Goal: Information Seeking & Learning: Learn about a topic

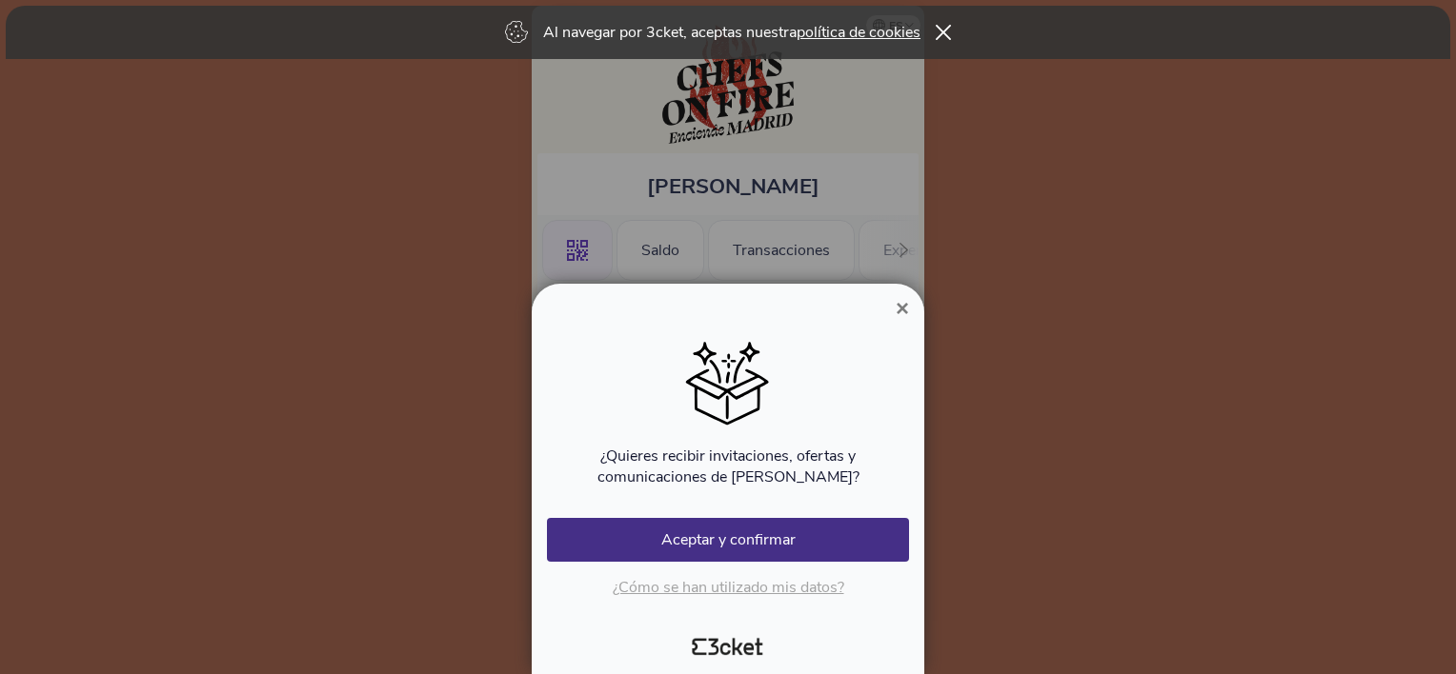
click at [892, 311] on button "×" at bounding box center [902, 308] width 44 height 23
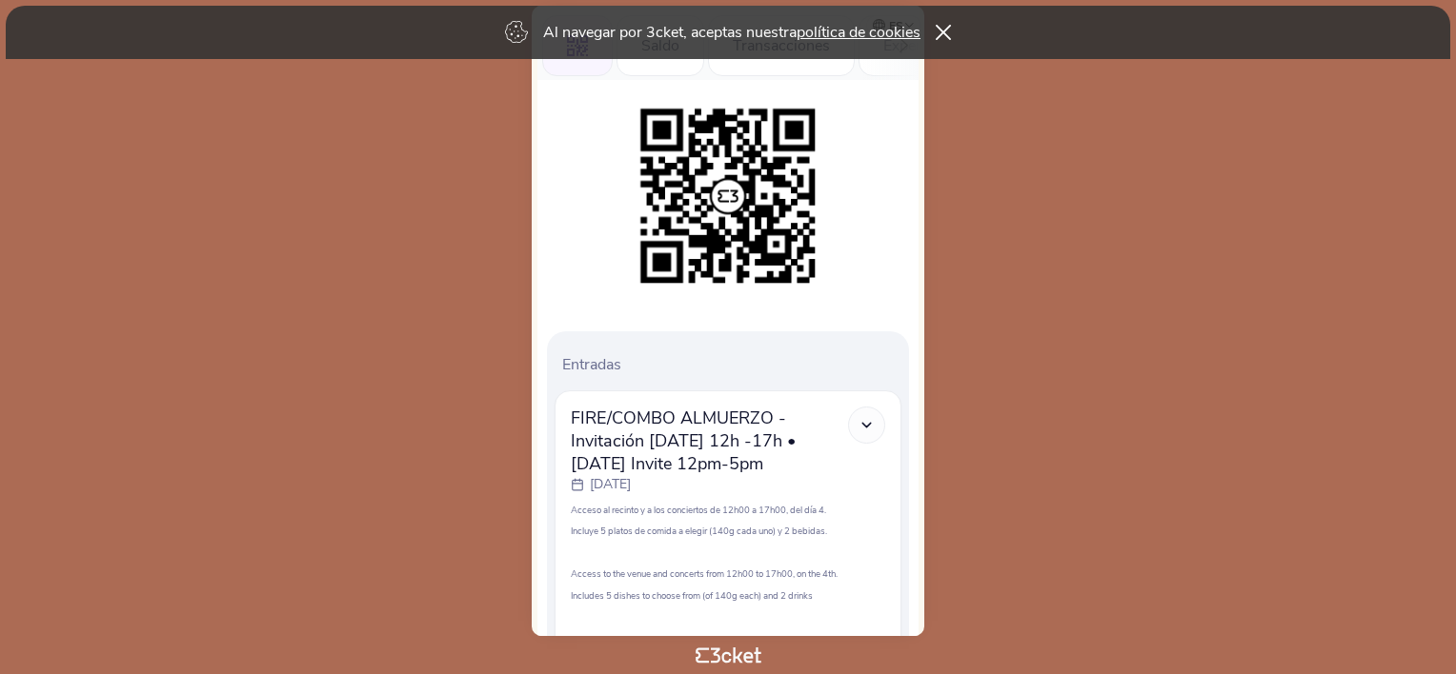
scroll to position [368, 0]
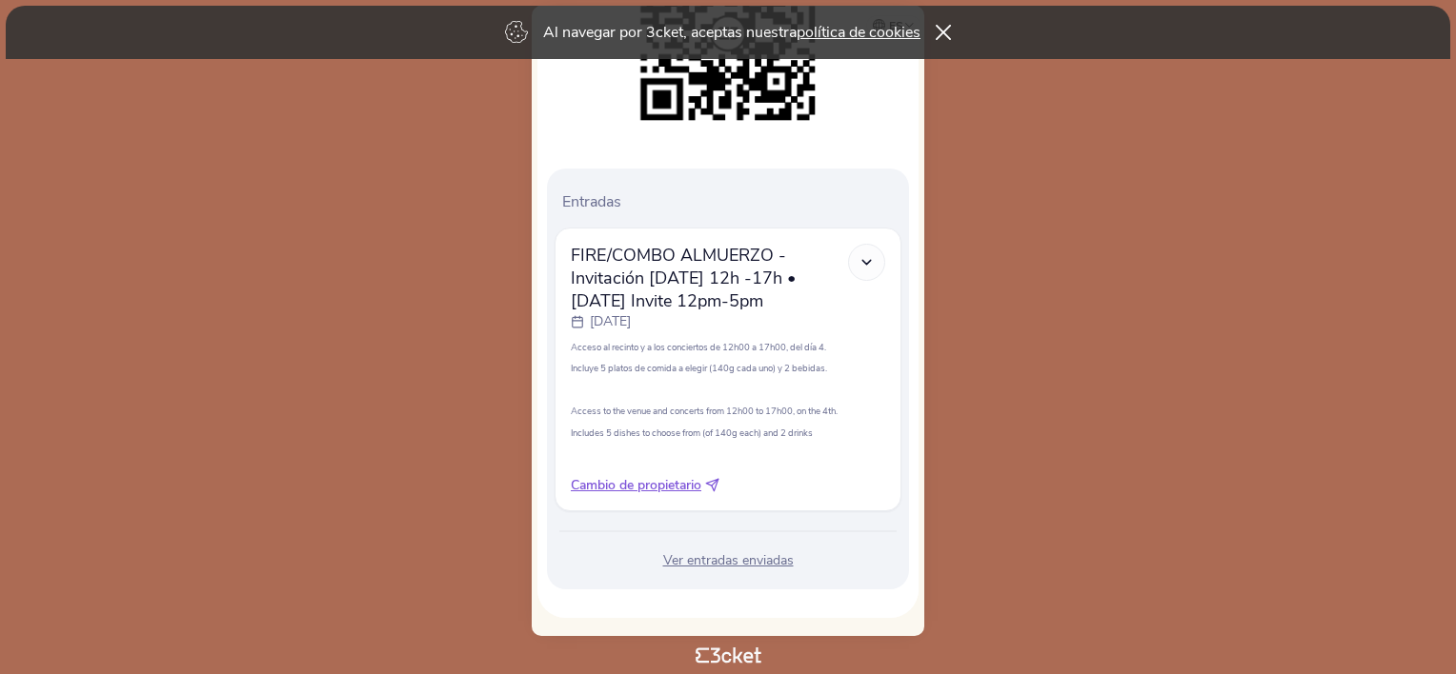
drag, startPoint x: 690, startPoint y: 305, endPoint x: 774, endPoint y: 312, distance: 84.2
click at [774, 312] on span "FIRE/COMBO ALMUERZO - Invitación [DATE] 12h -17h • [DATE] Invite 12pm-5pm" at bounding box center [709, 278] width 277 height 69
drag, startPoint x: 774, startPoint y: 312, endPoint x: 786, endPoint y: 312, distance: 12.4
click at [786, 312] on span "FIRE/COMBO ALMUERZO - Invitación [DATE] 12h -17h • [DATE] Invite 12pm-5pm" at bounding box center [709, 278] width 277 height 69
click at [713, 305] on span "FIRE/COMBO ALMUERZO - Invitación [DATE] 12h -17h • [DATE] Invite 12pm-5pm" at bounding box center [709, 278] width 277 height 69
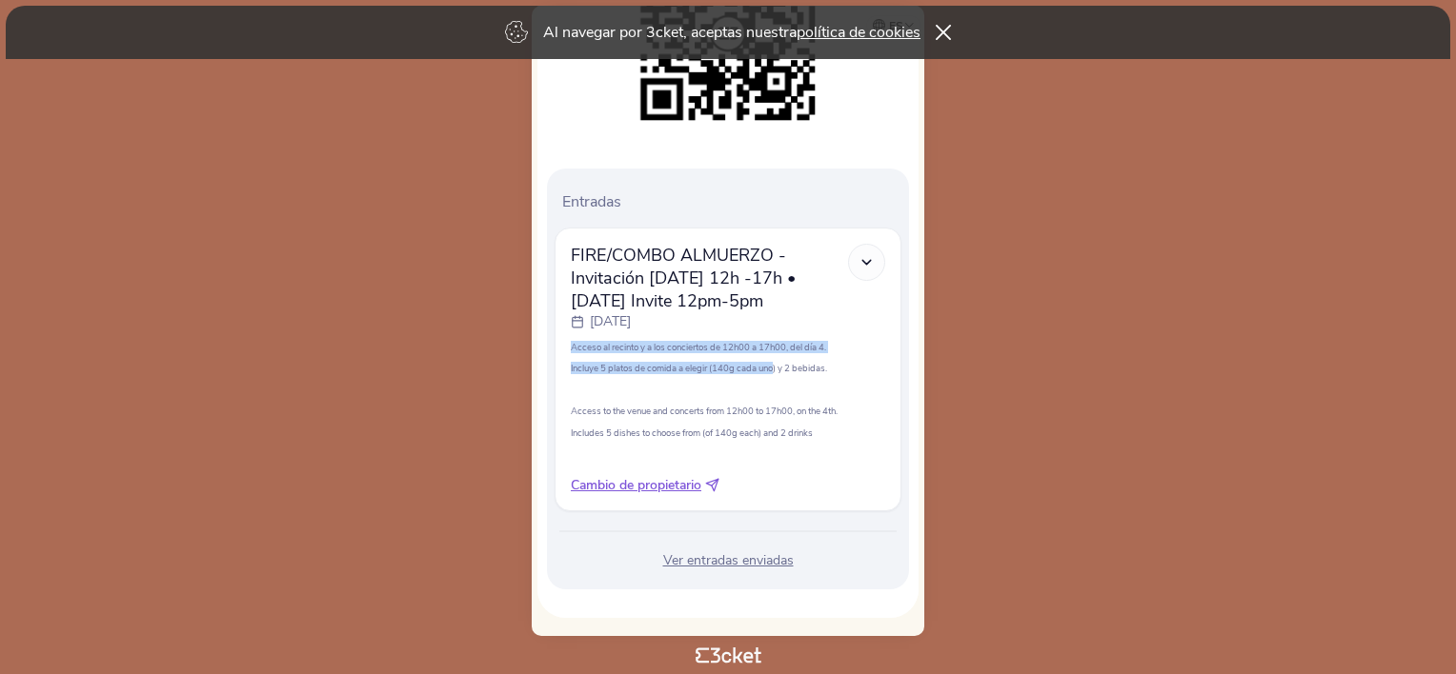
drag, startPoint x: 560, startPoint y: 346, endPoint x: 777, endPoint y: 366, distance: 218.1
click at [777, 366] on div "FIRE/COMBO ALMUERZO - Invitación [DATE] 12h -17h • [DATE] Invite 12pm-5pm [DATE…" at bounding box center [727, 370] width 347 height 284
drag, startPoint x: 777, startPoint y: 366, endPoint x: 747, endPoint y: 372, distance: 31.2
click at [751, 372] on p "Incluye 5 platos de comida a elegir (140g cada uno) y 2 bebidas." at bounding box center [728, 368] width 314 height 12
click at [652, 351] on p "Acceso al recinto y a los conciertos de 12h00 a 17h00, del día 4." at bounding box center [728, 347] width 314 height 12
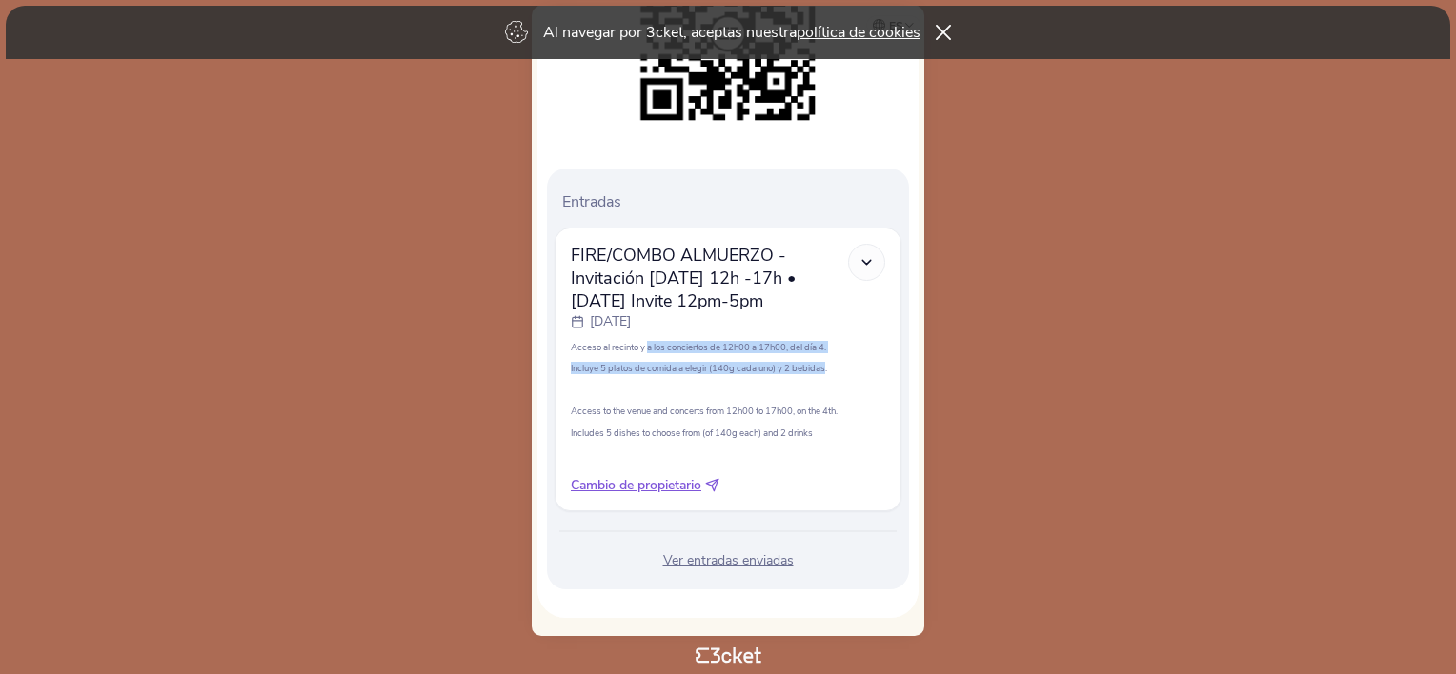
drag, startPoint x: 658, startPoint y: 351, endPoint x: 827, endPoint y: 360, distance: 168.9
click at [827, 360] on div "Acceso al recinto y a los conciertos de 12h00 a 17h00, del día 4. Incluye 5 pla…" at bounding box center [728, 401] width 314 height 120
click at [641, 366] on p "Incluye 5 platos de comida a elegir (140g cada uno) y 2 bebidas." at bounding box center [728, 368] width 314 height 12
drag, startPoint x: 566, startPoint y: 372, endPoint x: 812, endPoint y: 395, distance: 246.8
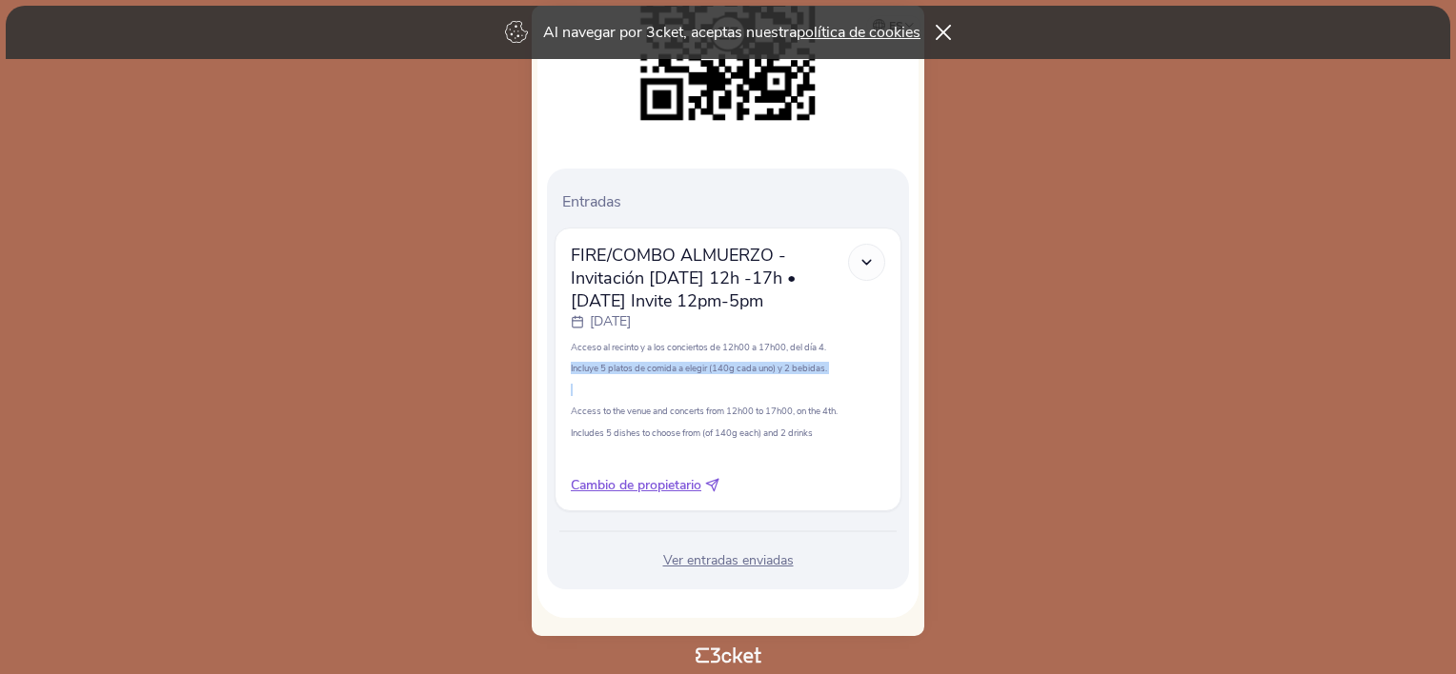
click at [812, 395] on div "FIRE/COMBO ALMUERZO - Invitación [DATE] 12h -17h • [DATE] Invite 12pm-5pm [DATE…" at bounding box center [727, 370] width 347 height 284
click at [813, 395] on p at bounding box center [728, 390] width 314 height 12
click at [773, 409] on p "Access to the venue and concerts from 12h00 to 17h00, on the 4th." at bounding box center [728, 411] width 314 height 12
click at [864, 262] on icon at bounding box center [866, 262] width 16 height 16
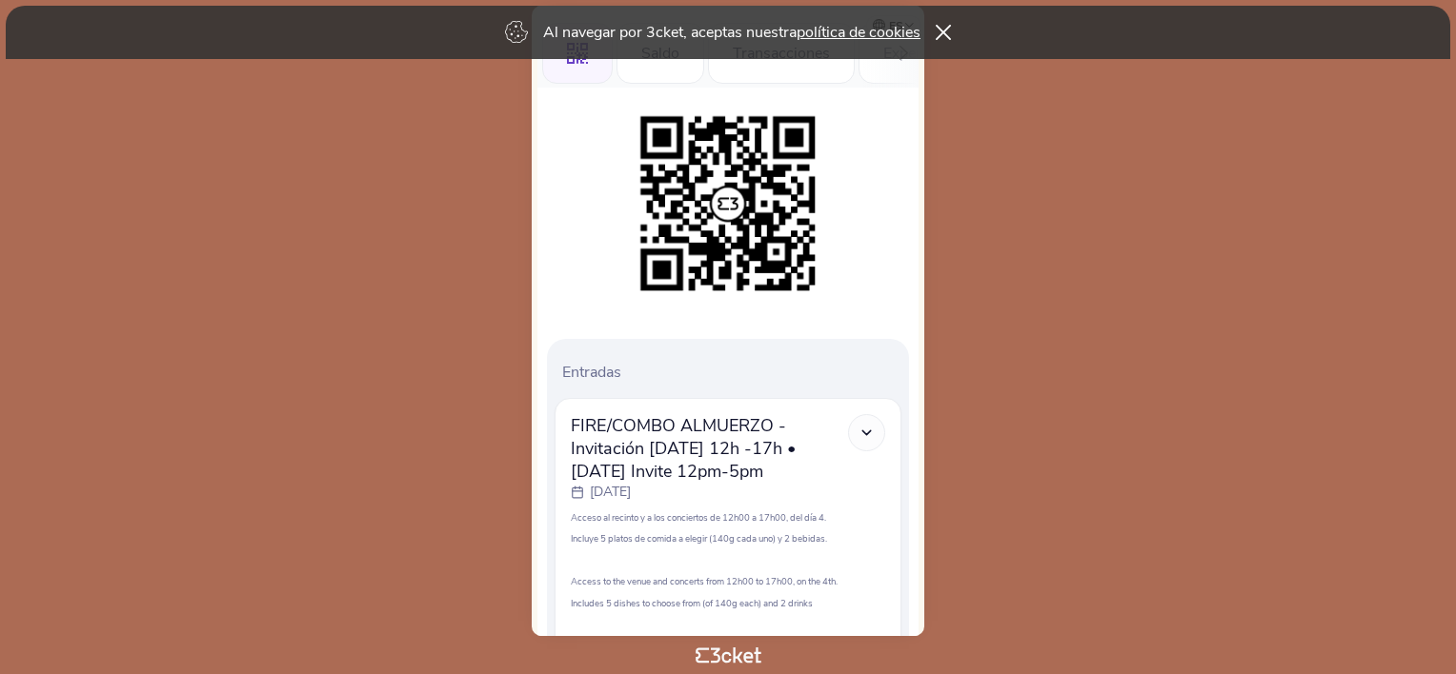
scroll to position [82, 0]
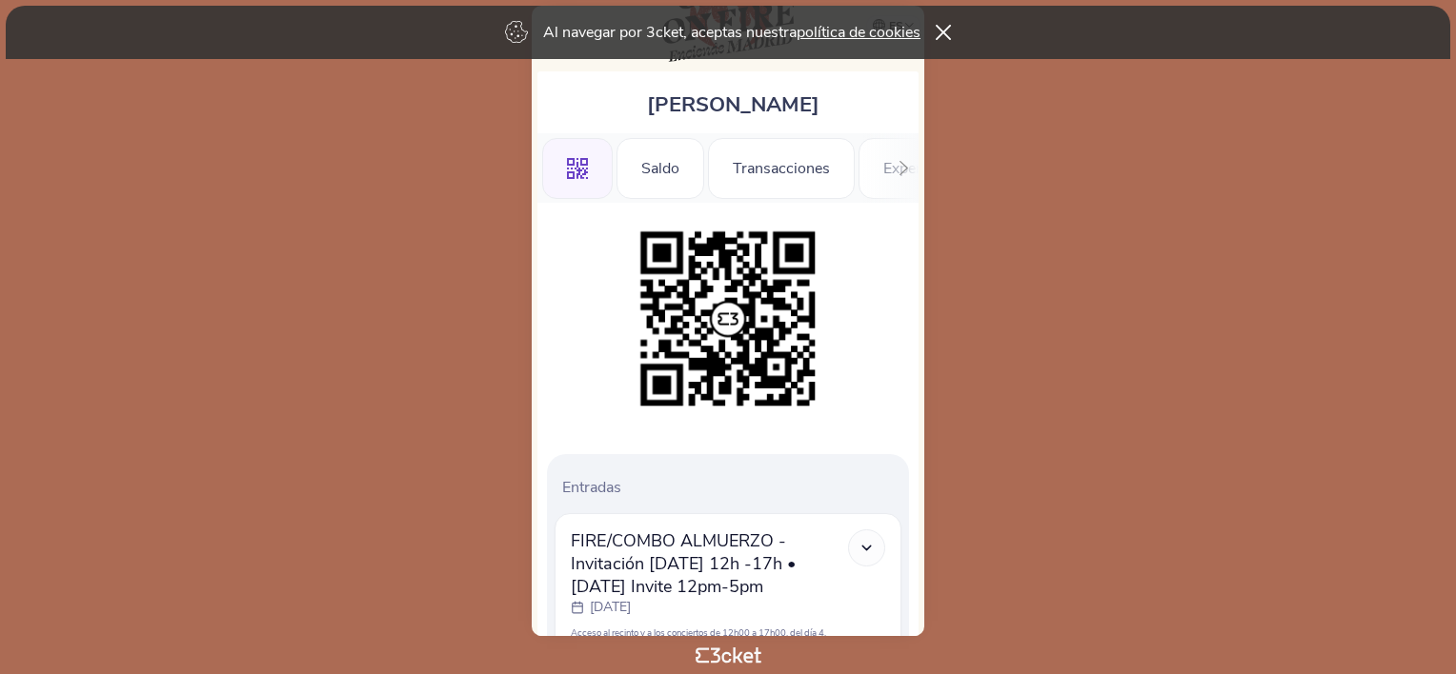
click at [920, 168] on div "Andreia Soares .st0{fill-rule:evenodd;clip-rule:evenodd;} Saldo Transacciones E…" at bounding box center [728, 321] width 392 height 631
click at [913, 169] on div at bounding box center [904, 168] width 30 height 70
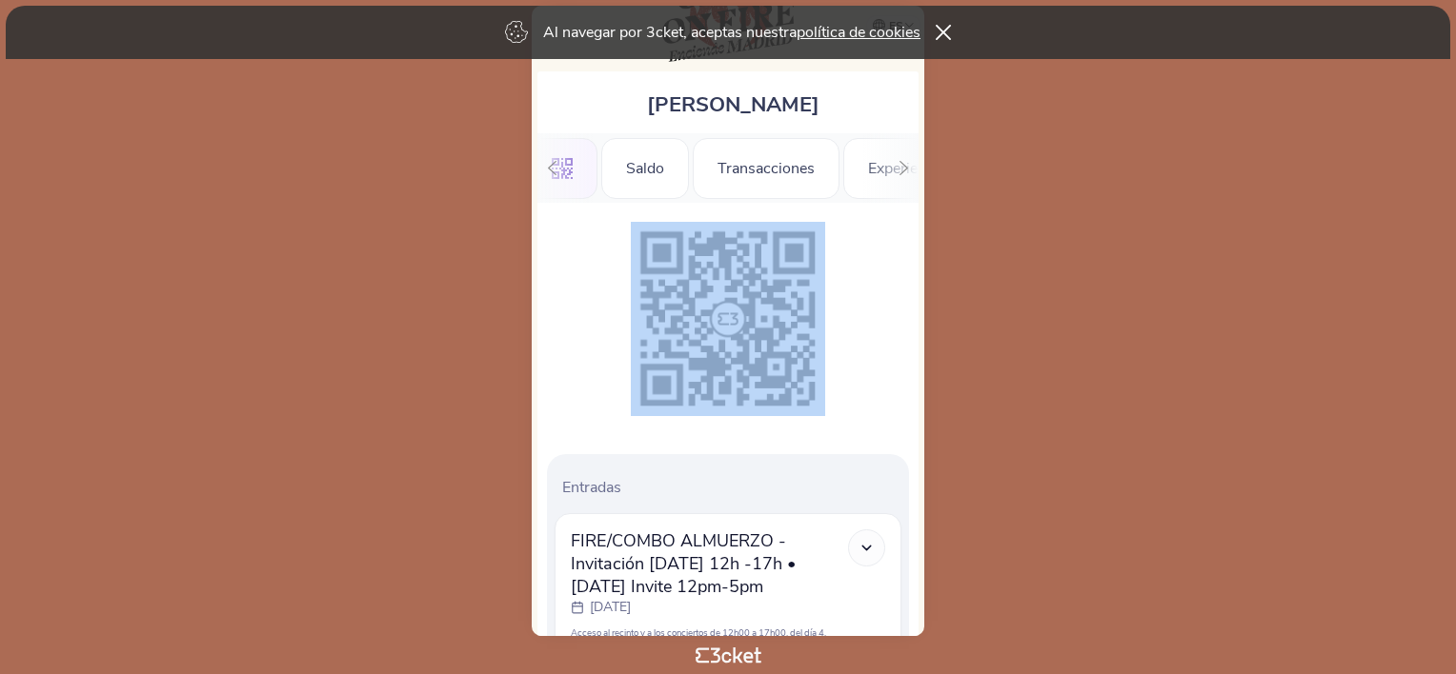
click at [911, 170] on div at bounding box center [904, 168] width 30 height 70
drag, startPoint x: 911, startPoint y: 170, endPoint x: 897, endPoint y: 170, distance: 13.3
click at [897, 170] on div "Información" at bounding box center [851, 168] width 131 height 61
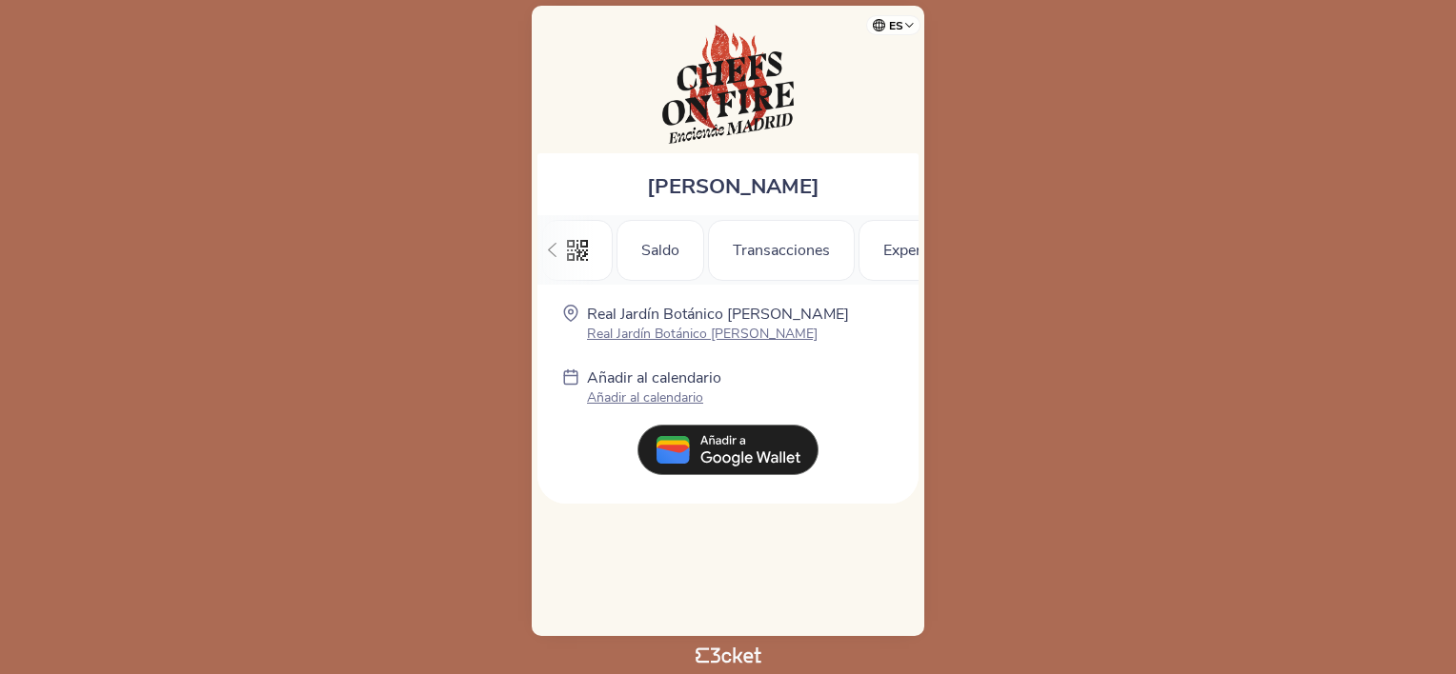
scroll to position [0, 211]
click at [677, 248] on div "Experiencias" at bounding box center [715, 250] width 134 height 61
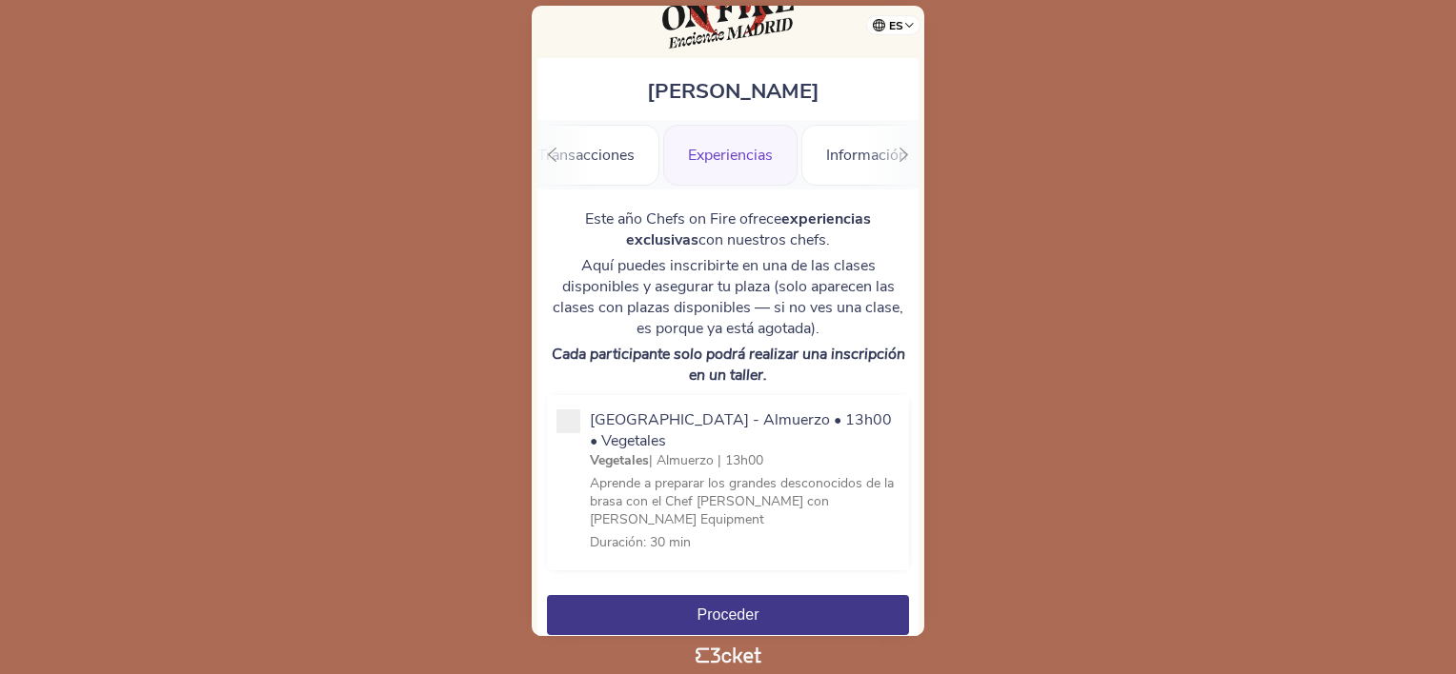
scroll to position [153, 0]
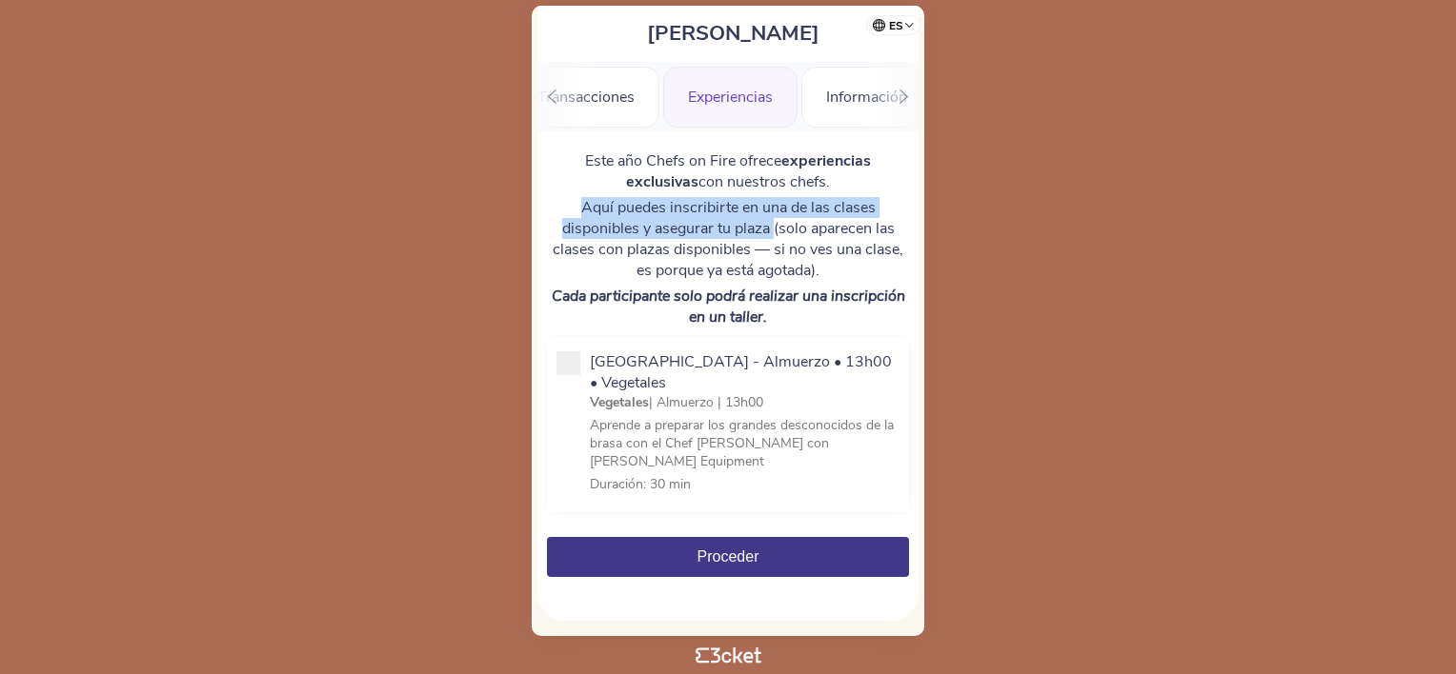
drag, startPoint x: 579, startPoint y: 206, endPoint x: 774, endPoint y: 230, distance: 196.7
click at [774, 230] on p "Aquí puedes inscribirte en una de las clases disponibles y asegurar tu plaza (s…" at bounding box center [728, 239] width 362 height 84
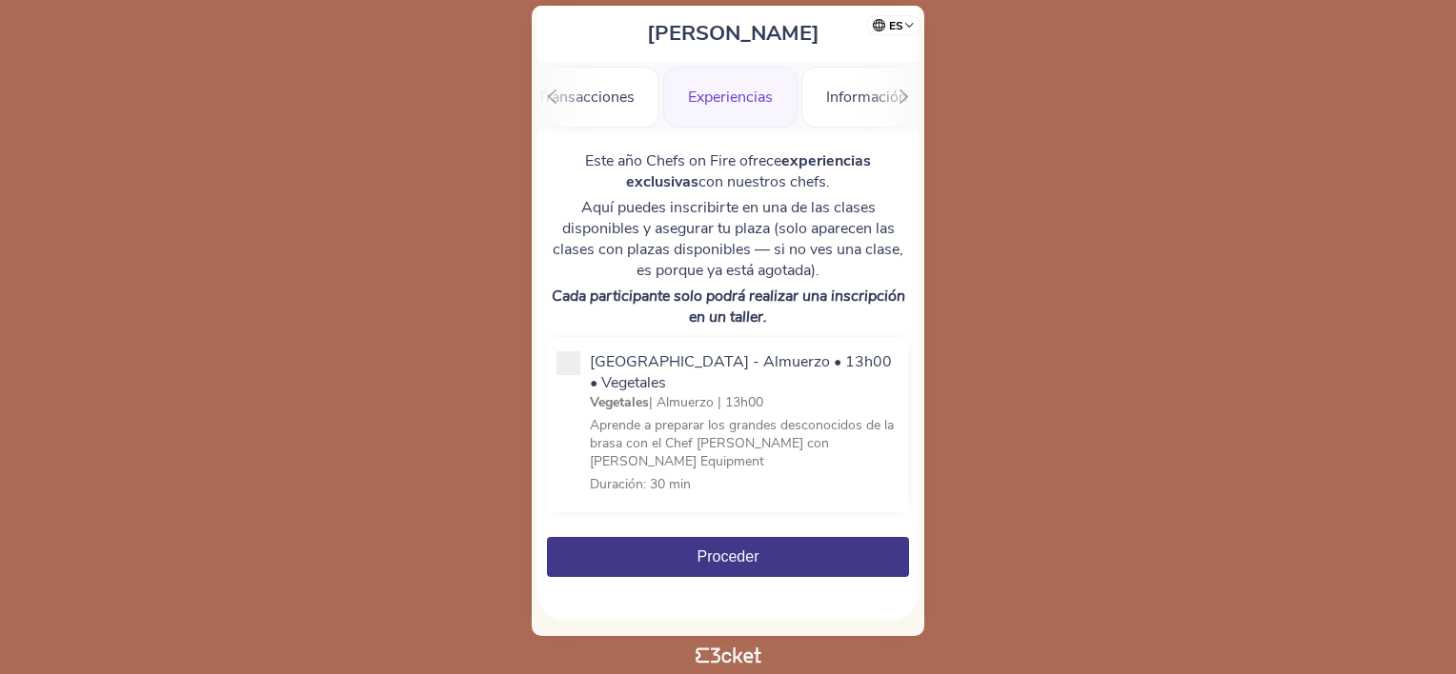
click at [777, 230] on p "Aquí puedes inscribirte en una de las clases disponibles y asegurar tu plaza (s…" at bounding box center [728, 239] width 362 height 84
drag, startPoint x: 574, startPoint y: 292, endPoint x: 824, endPoint y: 298, distance: 249.7
click at [824, 298] on em "Cada participante solo podrá realizar una inscripción en un taller." at bounding box center [728, 307] width 353 height 42
drag, startPoint x: 824, startPoint y: 298, endPoint x: 824, endPoint y: 312, distance: 13.3
click at [824, 312] on p "Cada participante solo podrá realizar una inscripción en un taller." at bounding box center [728, 307] width 362 height 42
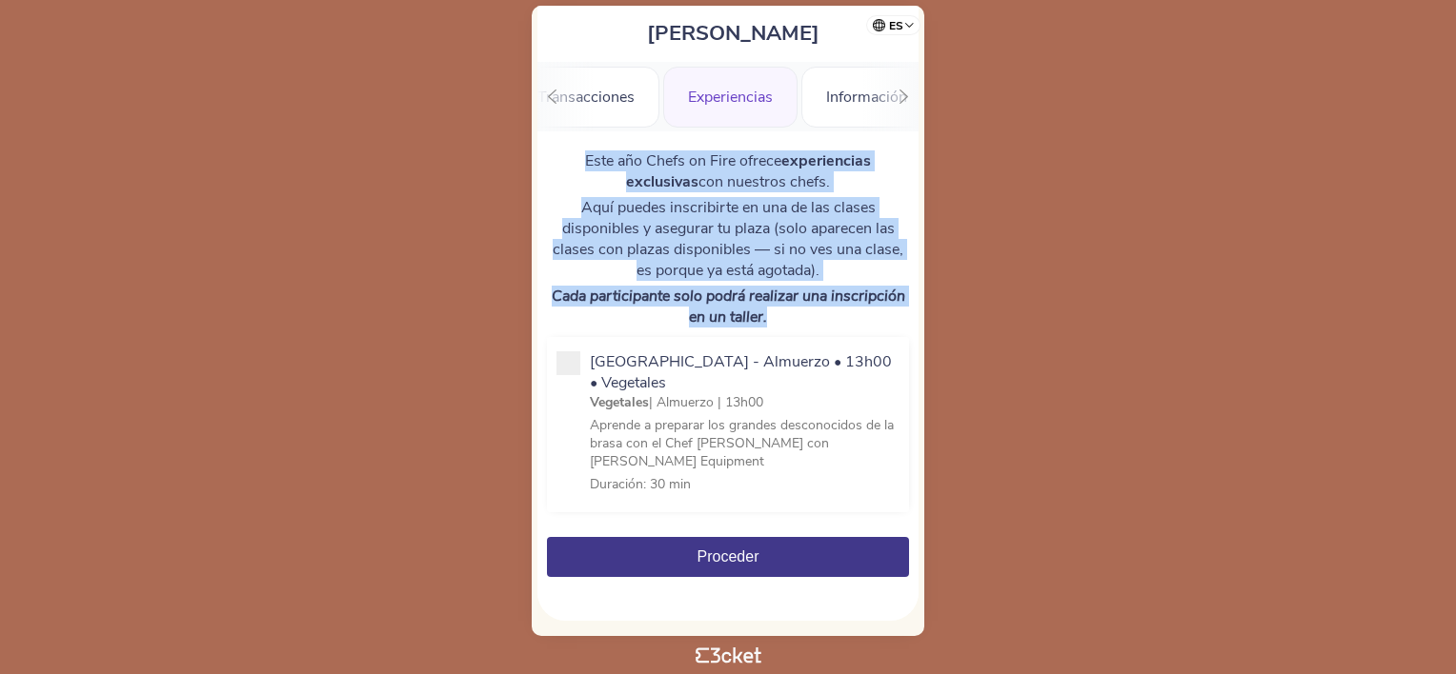
drag, startPoint x: 773, startPoint y: 317, endPoint x: 575, endPoint y: 156, distance: 254.6
click at [575, 156] on div "Este año Chefs on Fire ofrece experiencias exclusivas con nuestros chefs. Aquí …" at bounding box center [728, 239] width 362 height 177
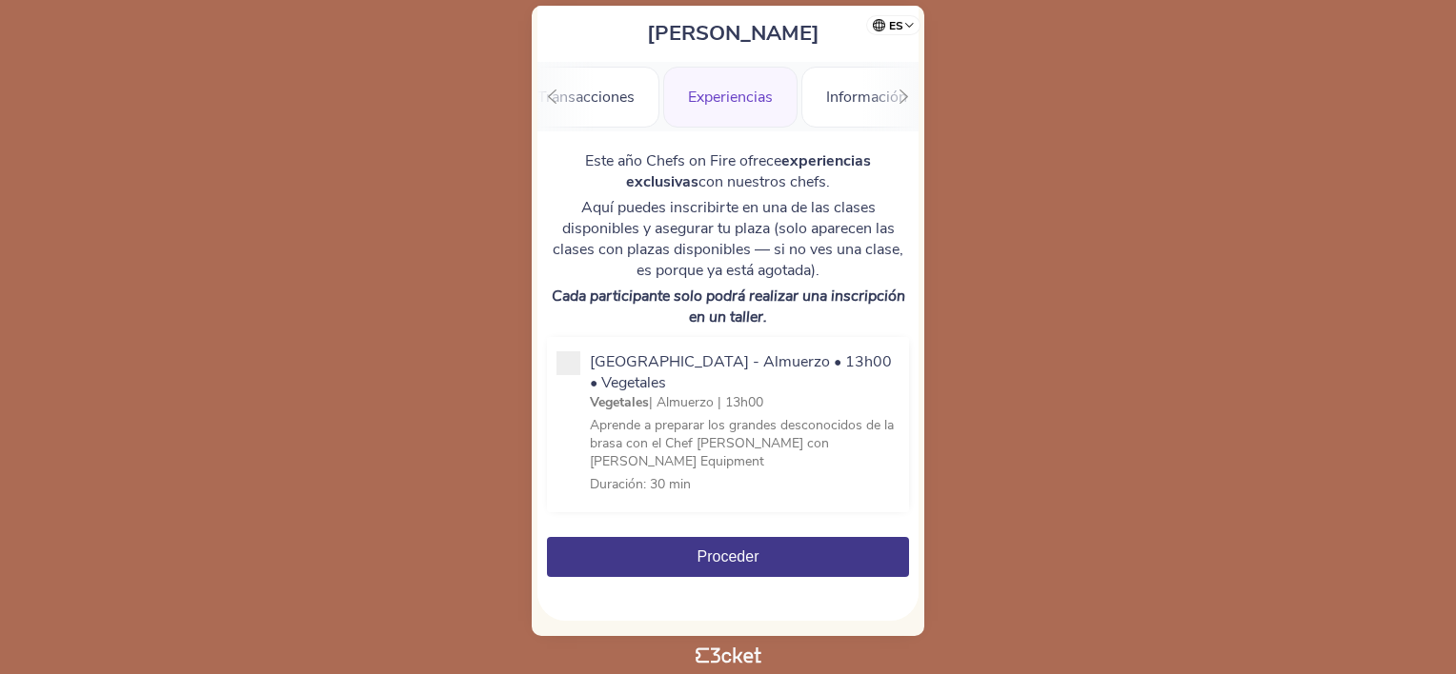
click at [862, 99] on div ".st0{fill-rule:evenodd;clip-rule:evenodd;} Saldo Transacciones Experiencias Inf…" at bounding box center [727, 97] width 381 height 70
click at [852, 92] on div "Información" at bounding box center [866, 97] width 131 height 61
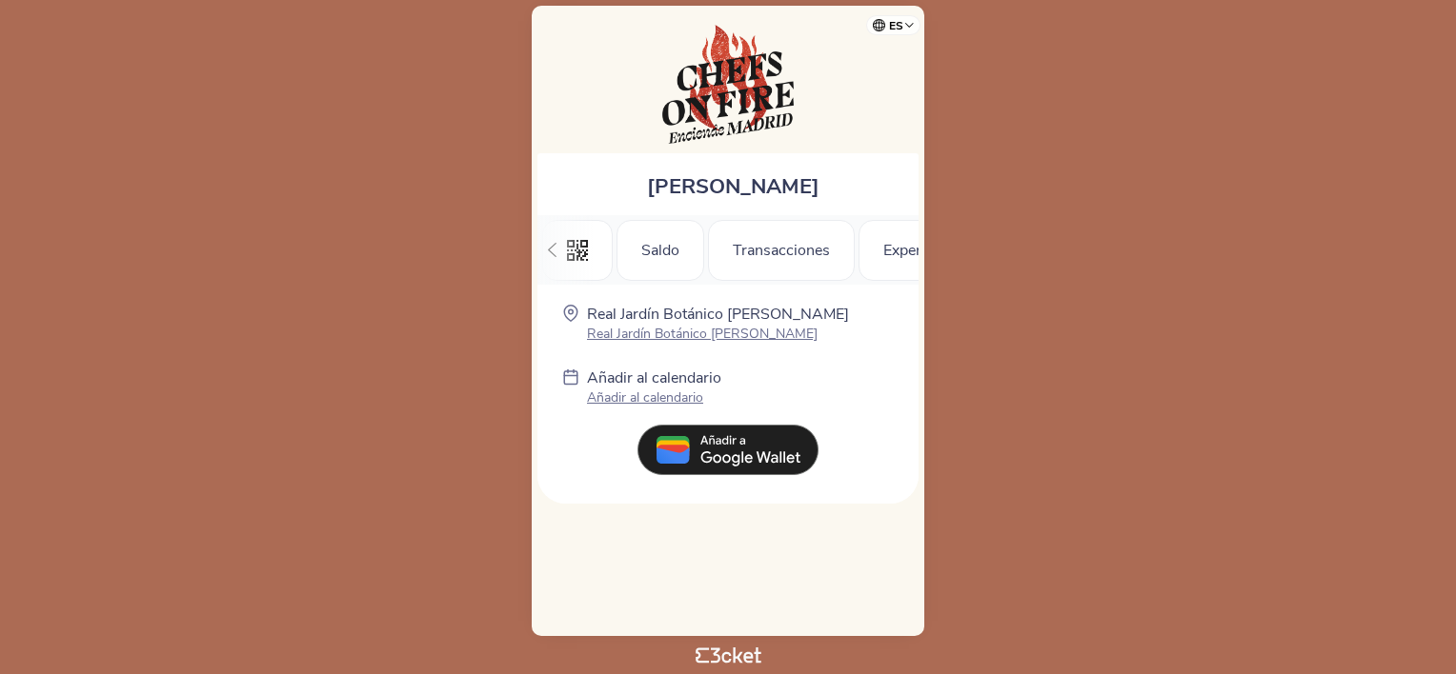
scroll to position [0, 211]
click at [732, 334] on p "Real Jardín Botánico Alfonso XIII" at bounding box center [718, 334] width 262 height 18
